Goal: Information Seeking & Learning: Learn about a topic

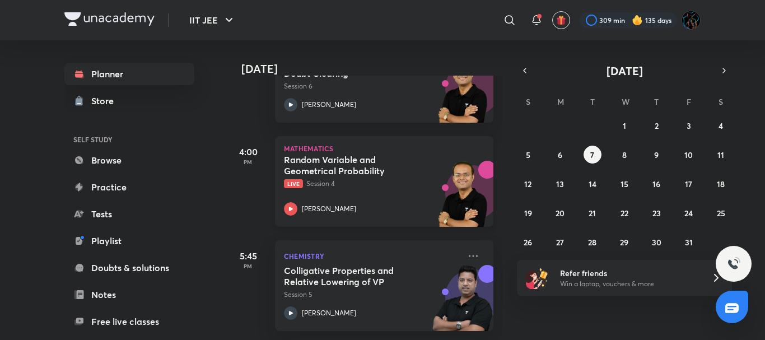
click at [391, 165] on h5 "Random Variable and Geometrical Probability" at bounding box center [353, 165] width 139 height 22
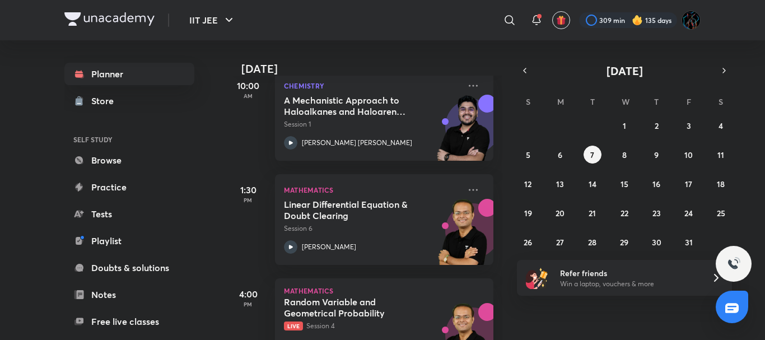
scroll to position [148, 0]
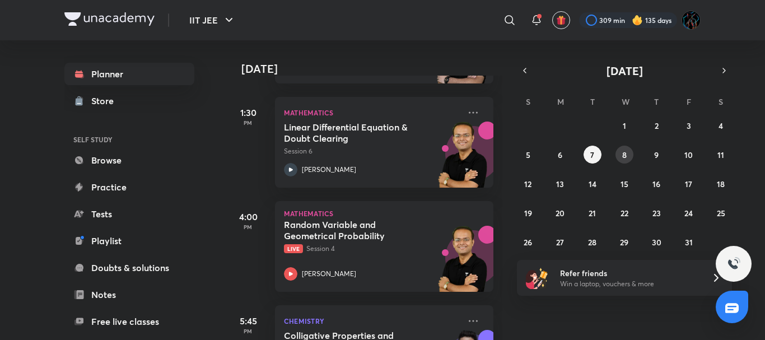
click at [628, 160] on button "8" at bounding box center [624, 155] width 18 height 18
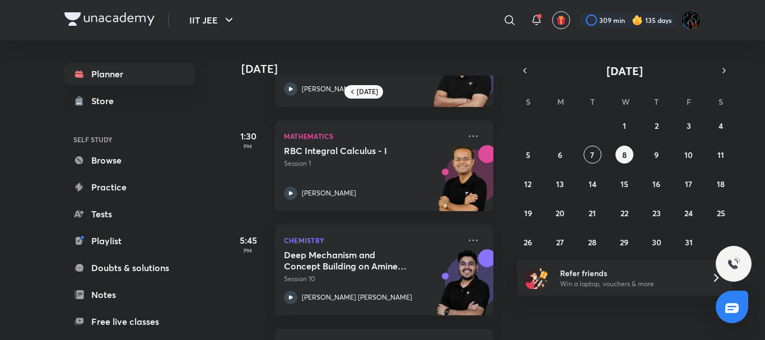
scroll to position [0, 0]
